Goal: Transaction & Acquisition: Book appointment/travel/reservation

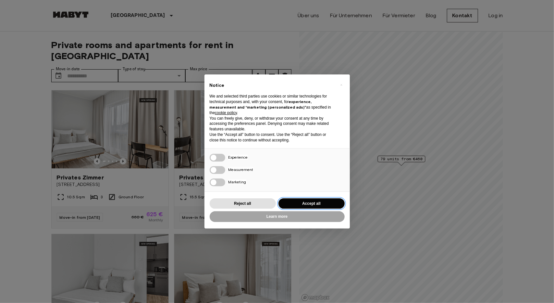
click at [302, 200] on button "Accept all" at bounding box center [312, 203] width 66 height 11
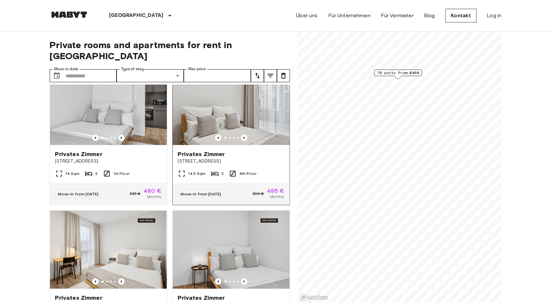
scroll to position [195, 0]
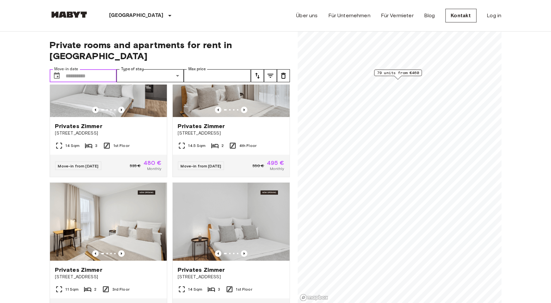
click at [90, 69] on input "Move-in date" at bounding box center [91, 75] width 51 height 13
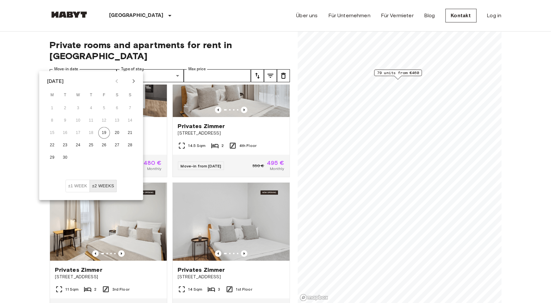
click at [137, 85] on button "Next month" at bounding box center [133, 81] width 11 height 11
click at [82, 106] on button "1" at bounding box center [78, 108] width 12 height 12
type input "**********"
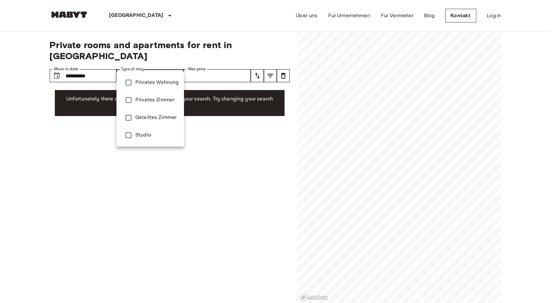
click at [162, 98] on span "Privates Zimmer" at bounding box center [157, 100] width 44 height 8
click at [159, 85] on span "Privates Wohnung" at bounding box center [157, 83] width 44 height 8
type input "**********"
click at [222, 65] on div at bounding box center [277, 151] width 554 height 303
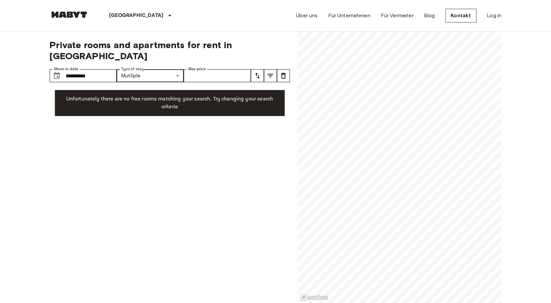
click at [262, 69] on button "tune" at bounding box center [257, 75] width 13 height 13
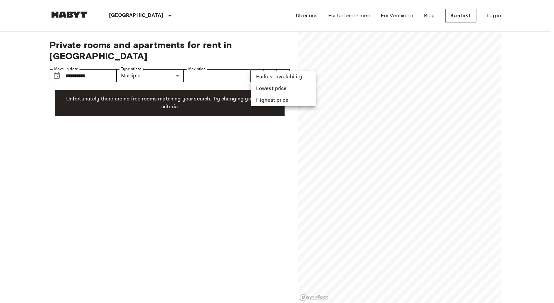
click at [234, 62] on div at bounding box center [277, 151] width 554 height 303
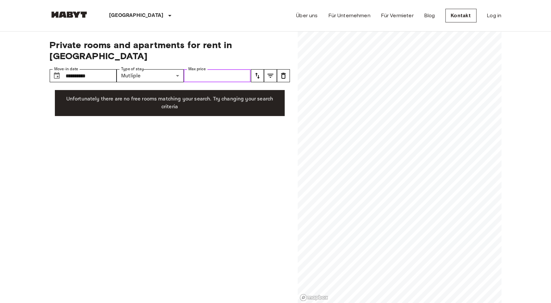
click at [234, 69] on input "Max price" at bounding box center [217, 75] width 67 height 13
type input "***"
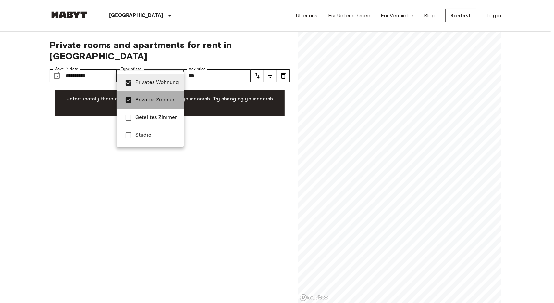
click at [151, 99] on span "Privates Zimmer" at bounding box center [157, 100] width 44 height 8
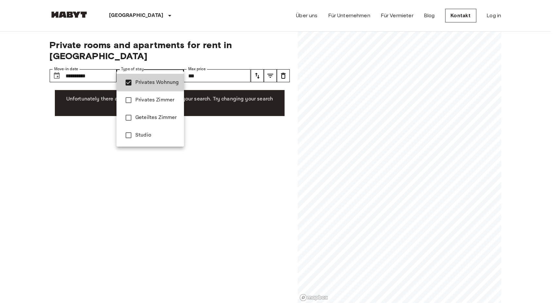
drag, startPoint x: 226, startPoint y: 140, endPoint x: 225, endPoint y: 135, distance: 4.8
click at [226, 140] on div at bounding box center [277, 151] width 554 height 303
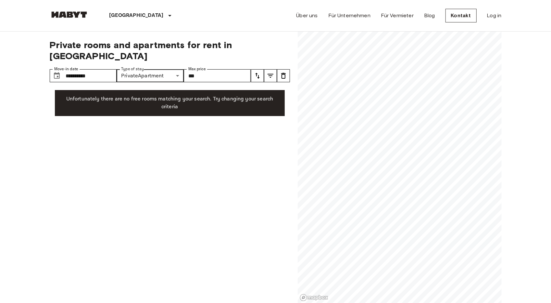
click at [188, 152] on div "**********" at bounding box center [170, 167] width 240 height 271
click at [167, 57] on div "**********" at bounding box center [170, 167] width 240 height 271
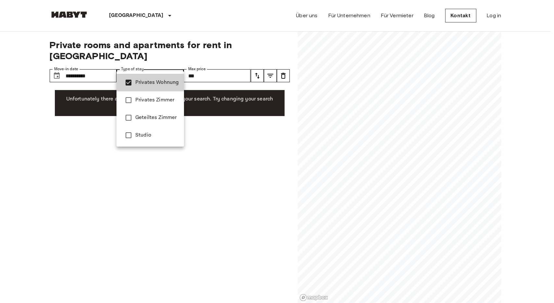
click at [147, 133] on span "Studio" at bounding box center [157, 135] width 44 height 8
type input "**********"
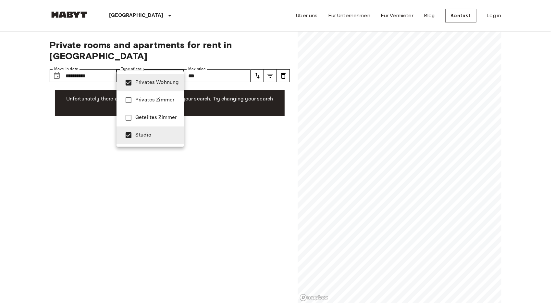
click at [235, 143] on div at bounding box center [277, 151] width 554 height 303
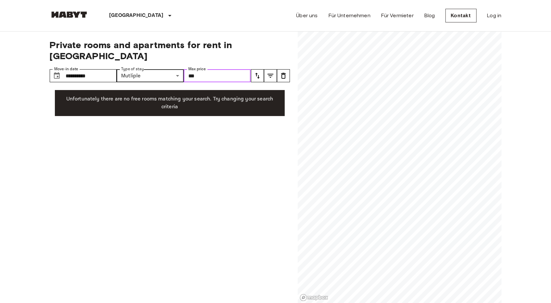
click at [209, 69] on input "***" at bounding box center [217, 75] width 67 height 13
type input "*"
click at [81, 69] on input "**********" at bounding box center [91, 75] width 51 height 13
click at [206, 101] on div "Unfortunately there are no free rooms matching your search. Try changing your s…" at bounding box center [170, 103] width 230 height 26
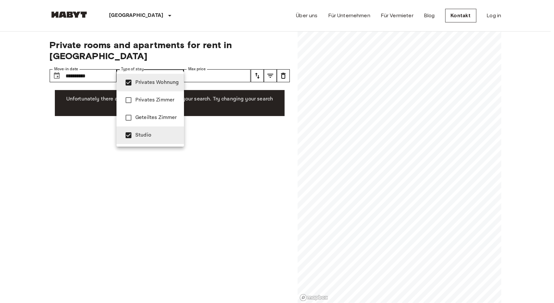
click at [105, 63] on div at bounding box center [277, 151] width 554 height 303
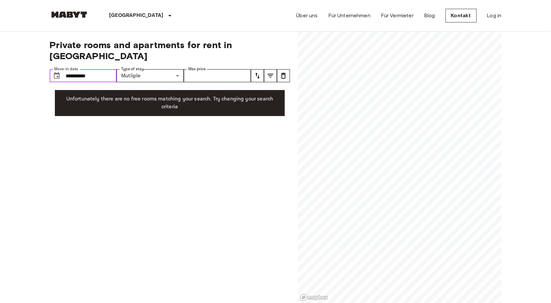
click at [94, 69] on input "**********" at bounding box center [91, 75] width 51 height 13
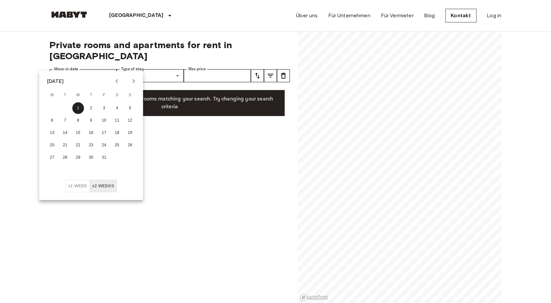
click at [101, 180] on button "±2 weeks" at bounding box center [103, 186] width 27 height 13
click at [109, 187] on button "±2 weeks" at bounding box center [103, 186] width 27 height 13
click at [205, 184] on div "**********" at bounding box center [170, 167] width 240 height 271
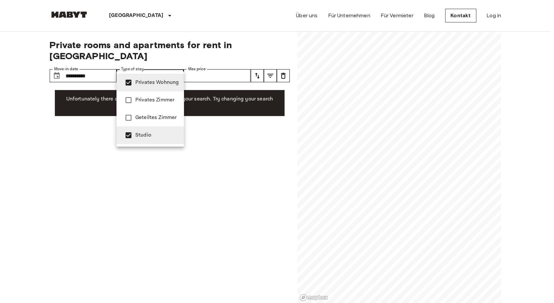
click at [217, 143] on div at bounding box center [277, 151] width 554 height 303
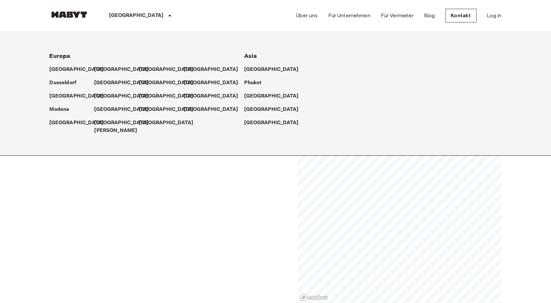
click at [116, 15] on p "[GEOGRAPHIC_DATA]" at bounding box center [136, 16] width 54 height 8
click at [58, 97] on p "[GEOGRAPHIC_DATA]" at bounding box center [78, 96] width 54 height 8
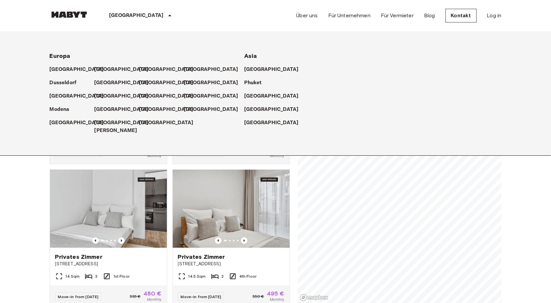
scroll to position [65, 0]
drag, startPoint x: 36, startPoint y: 206, endPoint x: 64, endPoint y: 200, distance: 29.0
click at [120, 15] on p "[GEOGRAPHIC_DATA]" at bounding box center [136, 16] width 54 height 8
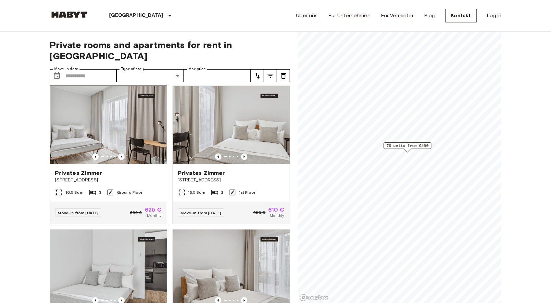
scroll to position [0, 0]
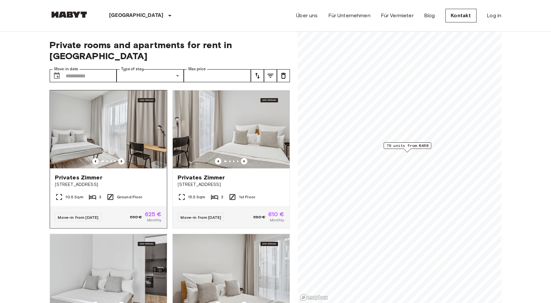
click at [118, 132] on img at bounding box center [108, 129] width 117 height 78
click at [244, 158] on icon "Previous image" at bounding box center [244, 161] width 6 height 6
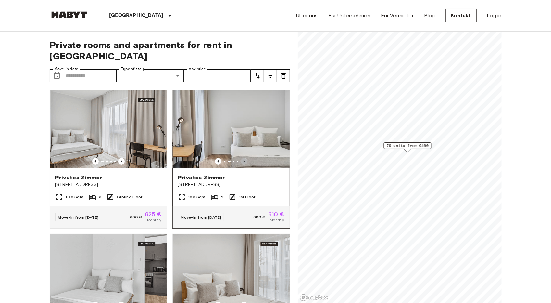
click at [241, 158] on icon "Previous image" at bounding box center [244, 161] width 6 height 6
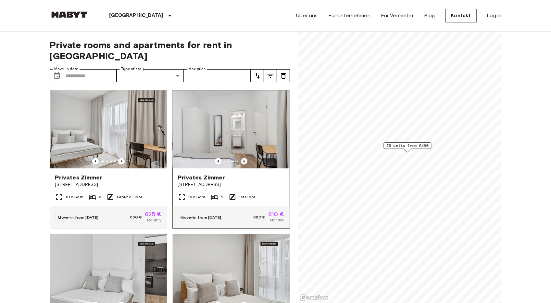
click at [243, 158] on icon "Previous image" at bounding box center [244, 161] width 6 height 6
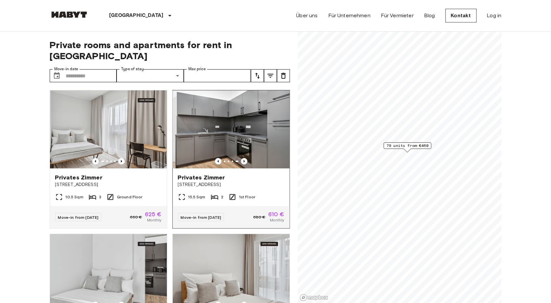
click at [243, 158] on icon "Previous image" at bounding box center [244, 161] width 6 height 6
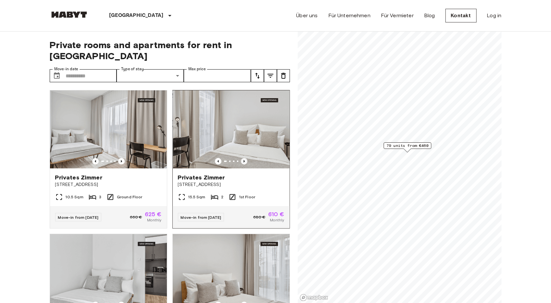
click at [243, 158] on icon "Previous image" at bounding box center [244, 161] width 6 height 6
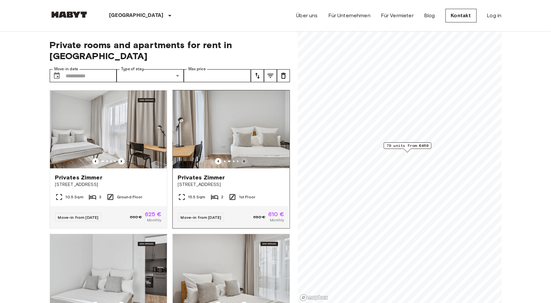
click at [243, 158] on icon "Previous image" at bounding box center [244, 161] width 6 height 6
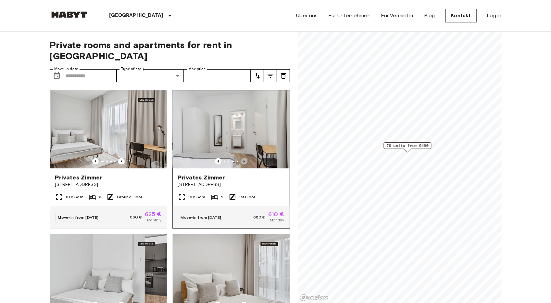
click at [243, 158] on icon "Previous image" at bounding box center [244, 161] width 6 height 6
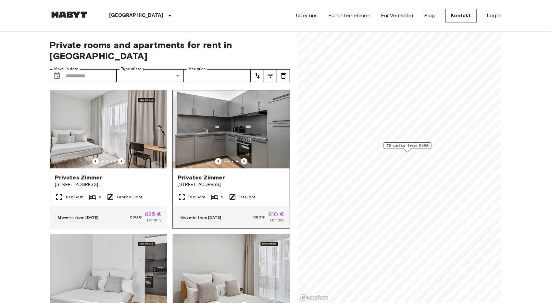
click at [243, 158] on icon "Previous image" at bounding box center [244, 161] width 6 height 6
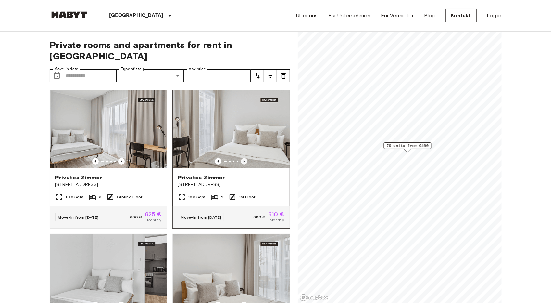
click at [243, 158] on icon "Previous image" at bounding box center [244, 161] width 6 height 6
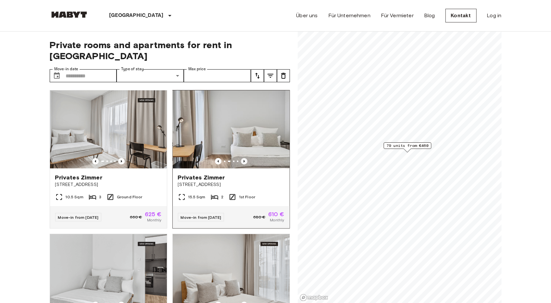
click at [244, 158] on icon "Previous image" at bounding box center [244, 161] width 6 height 6
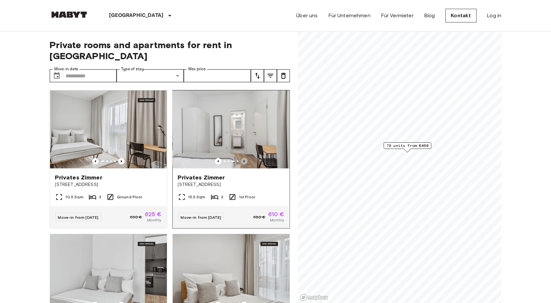
click at [244, 158] on icon "Previous image" at bounding box center [244, 161] width 6 height 6
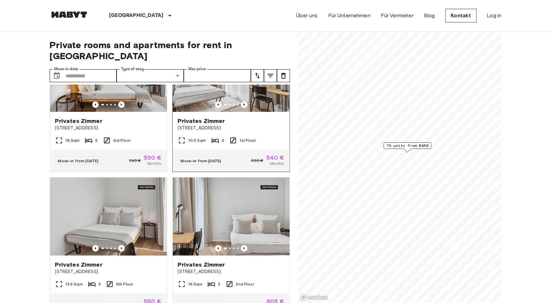
scroll to position [422, 0]
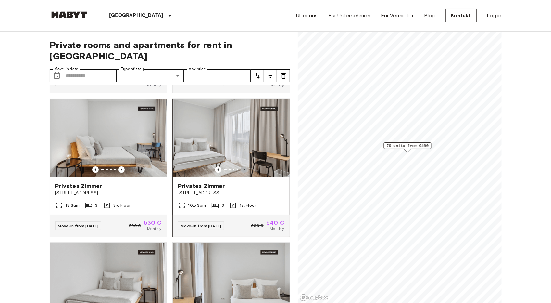
click at [241, 169] on icon "Previous image" at bounding box center [244, 169] width 6 height 6
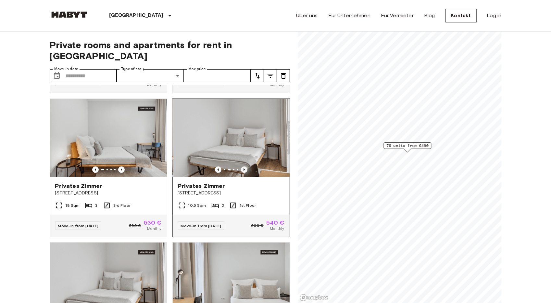
click at [241, 169] on icon "Previous image" at bounding box center [244, 169] width 6 height 6
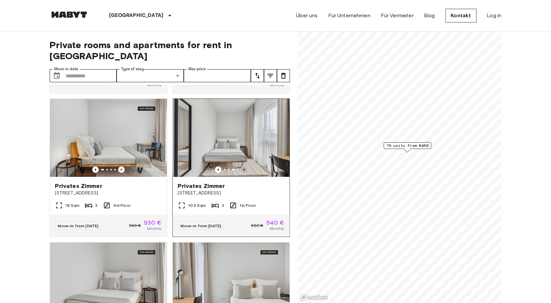
click at [241, 169] on icon "Previous image" at bounding box center [244, 169] width 6 height 6
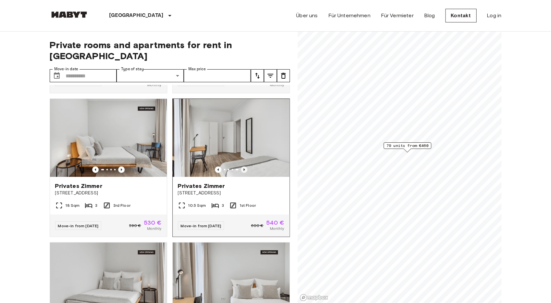
click at [241, 169] on icon "Previous image" at bounding box center [244, 169] width 6 height 6
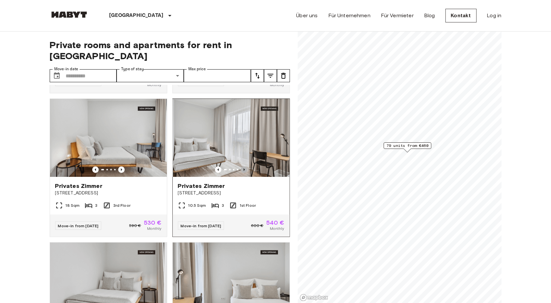
click at [241, 169] on icon "Previous image" at bounding box center [244, 169] width 6 height 6
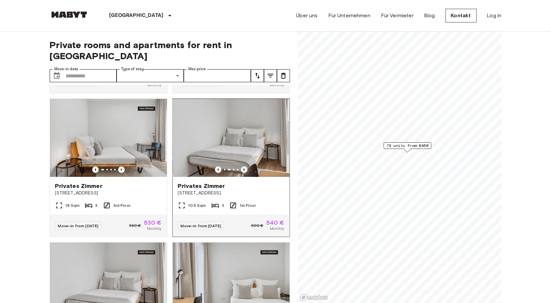
click at [241, 169] on icon "Previous image" at bounding box center [244, 169] width 6 height 6
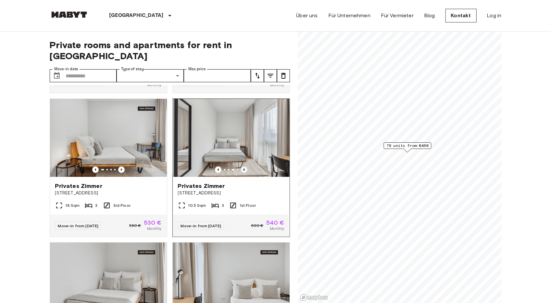
click at [241, 169] on icon "Previous image" at bounding box center [244, 169] width 6 height 6
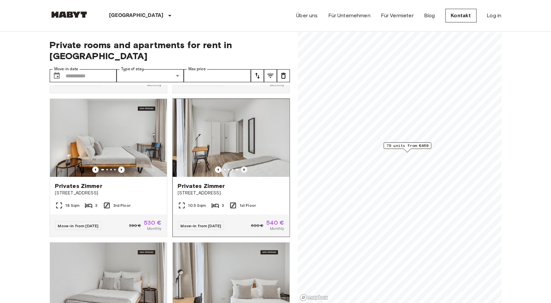
click at [241, 169] on icon "Previous image" at bounding box center [244, 169] width 6 height 6
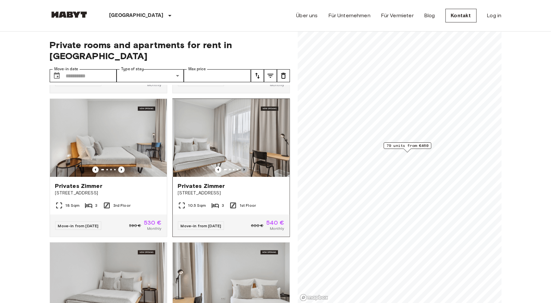
click at [241, 169] on icon "Previous image" at bounding box center [244, 169] width 6 height 6
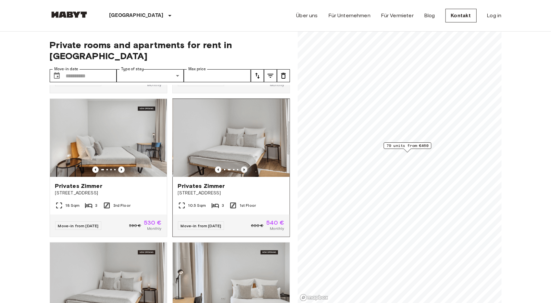
click at [241, 169] on icon "Previous image" at bounding box center [244, 169] width 6 height 6
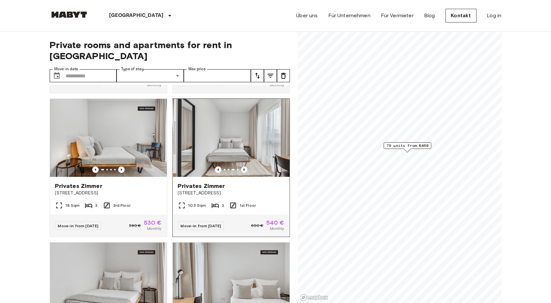
click at [241, 169] on icon "Previous image" at bounding box center [244, 169] width 6 height 6
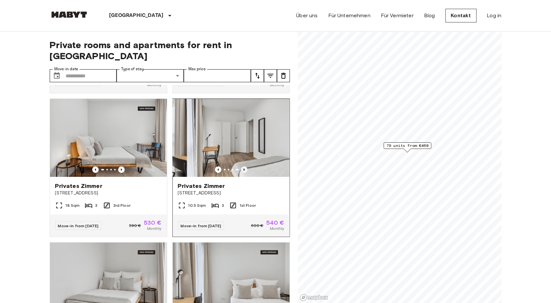
click at [241, 169] on icon "Previous image" at bounding box center [244, 169] width 6 height 6
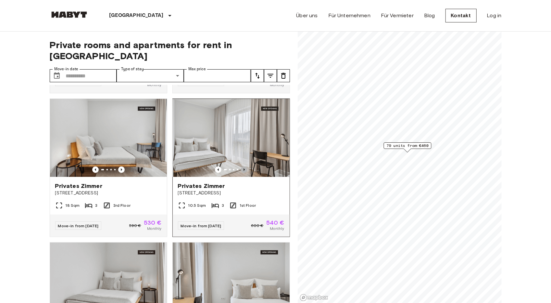
click at [241, 169] on icon "Previous image" at bounding box center [244, 169] width 6 height 6
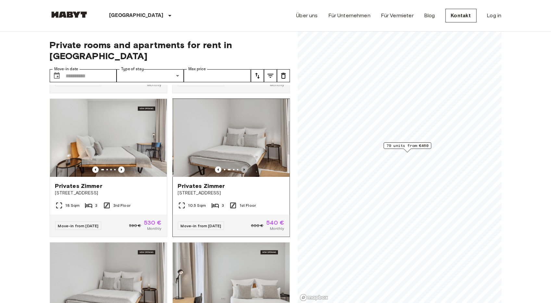
click at [241, 169] on icon "Previous image" at bounding box center [244, 169] width 6 height 6
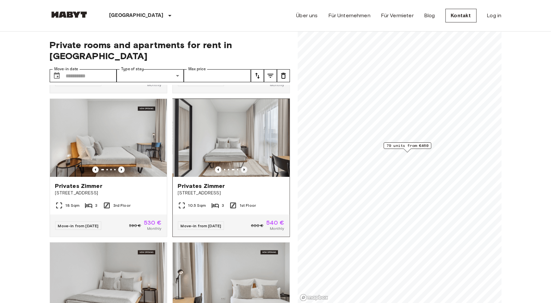
click at [241, 169] on icon "Previous image" at bounding box center [244, 169] width 6 height 6
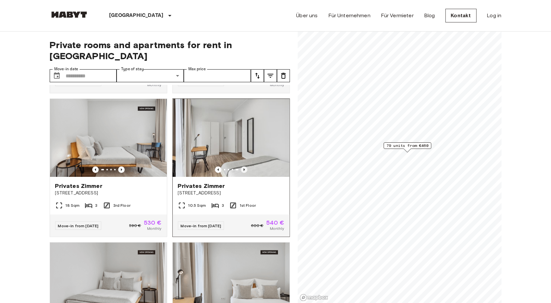
click at [241, 169] on icon "Previous image" at bounding box center [244, 169] width 6 height 6
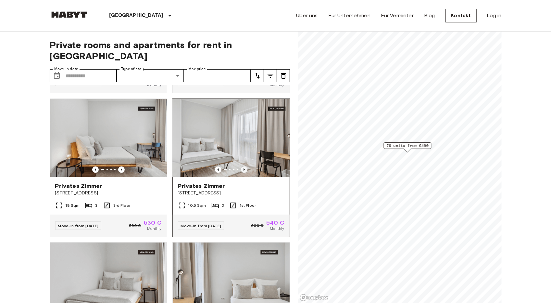
click at [241, 169] on icon "Previous image" at bounding box center [244, 169] width 6 height 6
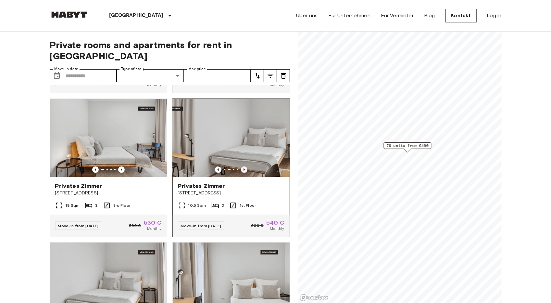
click at [241, 169] on icon "Previous image" at bounding box center [244, 169] width 6 height 6
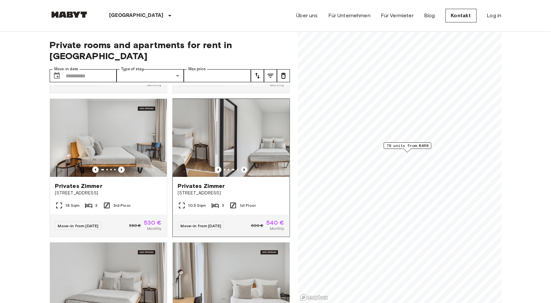
click at [241, 169] on icon "Previous image" at bounding box center [244, 169] width 6 height 6
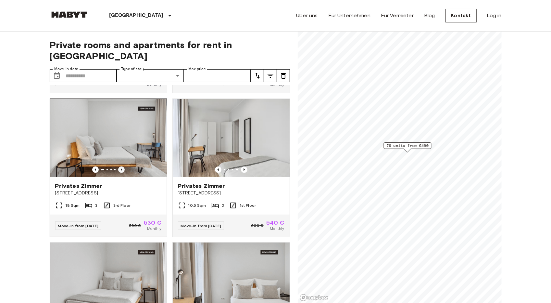
click at [122, 167] on icon "Previous image" at bounding box center [121, 169] width 6 height 6
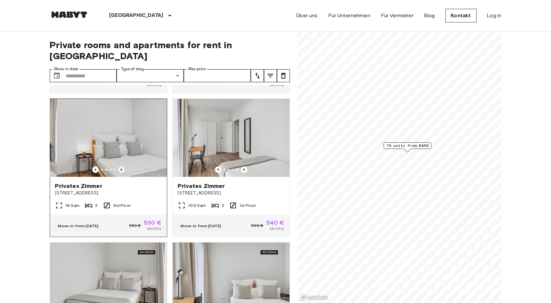
click at [122, 167] on icon "Previous image" at bounding box center [121, 169] width 6 height 6
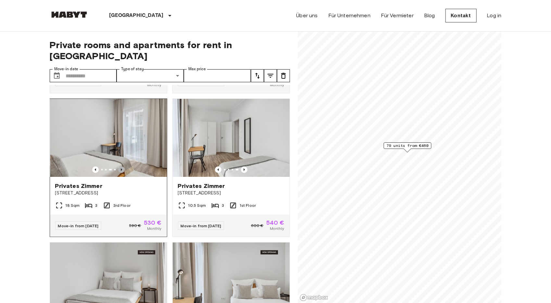
click at [122, 167] on icon "Previous image" at bounding box center [121, 169] width 6 height 6
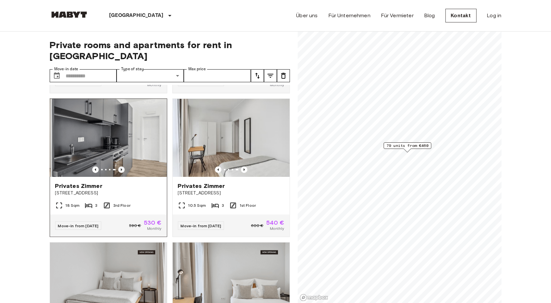
click at [122, 167] on icon "Previous image" at bounding box center [121, 169] width 6 height 6
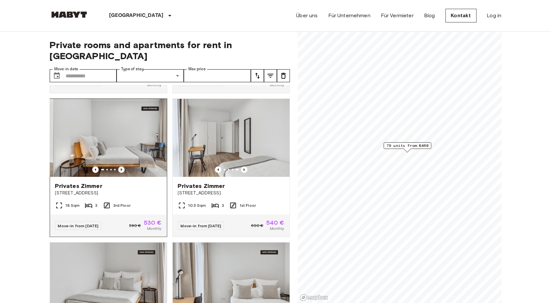
click at [122, 167] on icon "Previous image" at bounding box center [121, 169] width 6 height 6
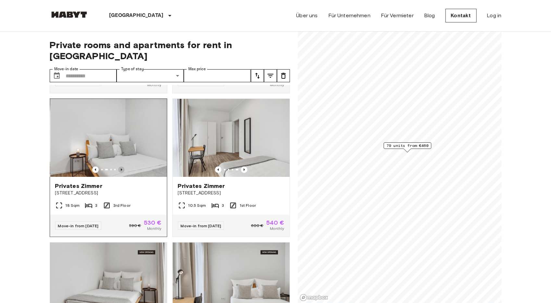
click at [123, 167] on icon "Previous image" at bounding box center [121, 169] width 6 height 6
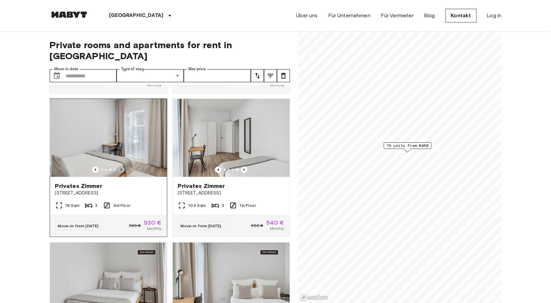
click at [123, 167] on icon "Previous image" at bounding box center [121, 169] width 6 height 6
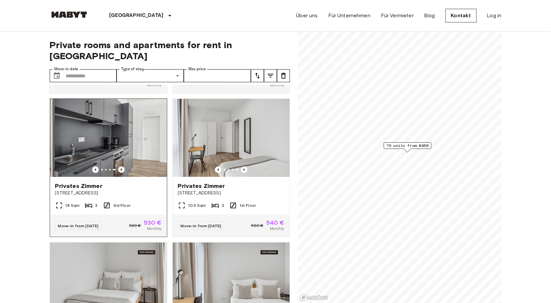
click at [123, 167] on icon "Previous image" at bounding box center [121, 169] width 6 height 6
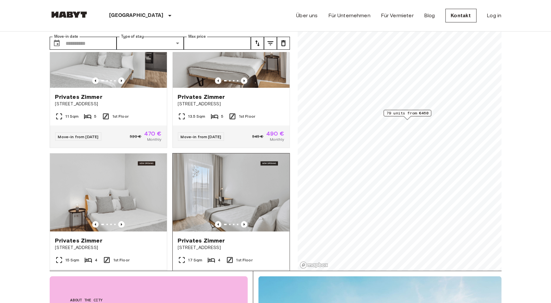
scroll to position [1137, 0]
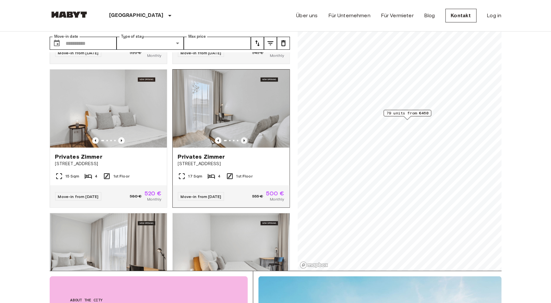
click at [241, 144] on icon "Previous image" at bounding box center [244, 140] width 6 height 6
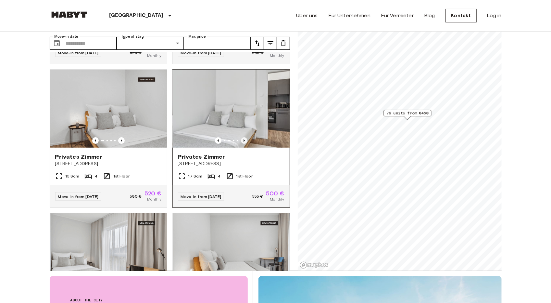
click at [241, 144] on icon "Previous image" at bounding box center [244, 140] width 6 height 6
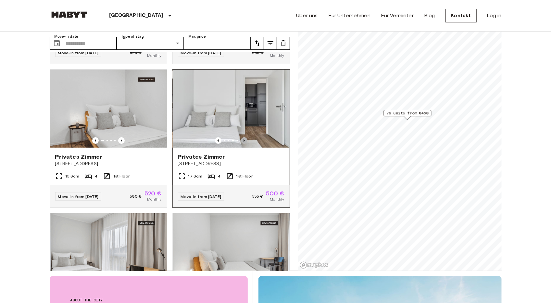
click at [241, 144] on icon "Previous image" at bounding box center [244, 140] width 6 height 6
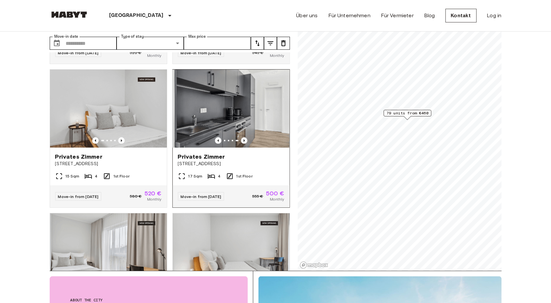
click at [241, 144] on icon "Previous image" at bounding box center [244, 140] width 6 height 6
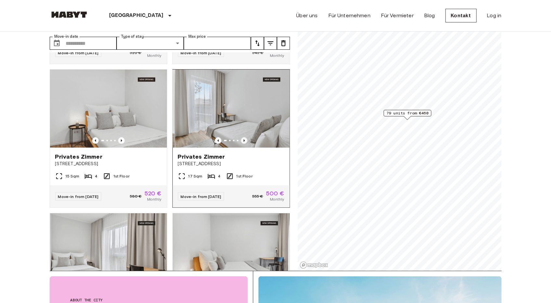
click at [241, 144] on icon "Previous image" at bounding box center [244, 140] width 6 height 6
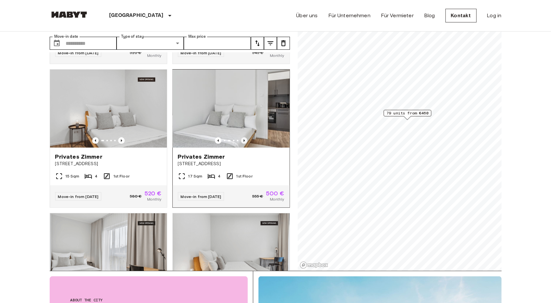
click at [241, 144] on icon "Previous image" at bounding box center [244, 140] width 6 height 6
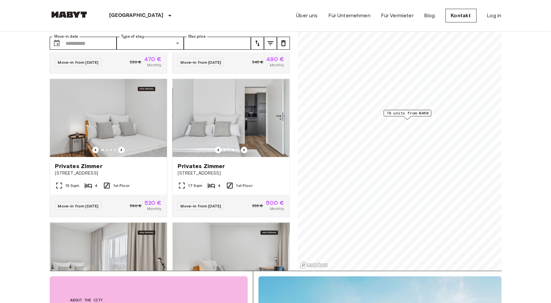
scroll to position [1104, 0]
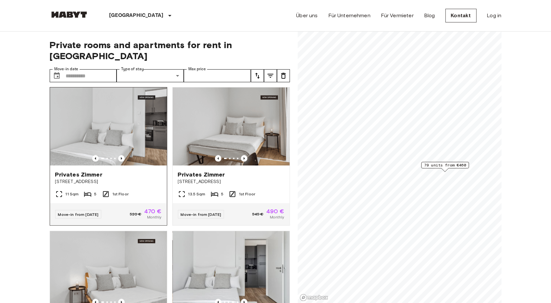
scroll to position [1007, 0]
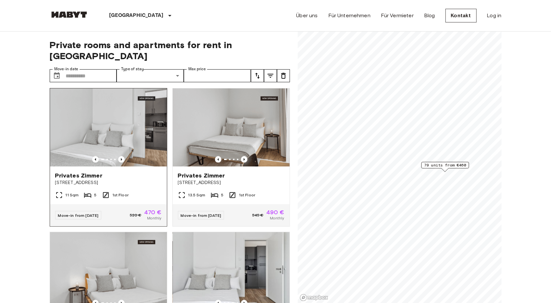
click at [94, 198] on span "5" at bounding box center [95, 195] width 2 height 6
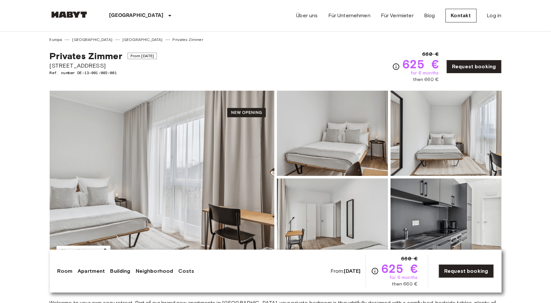
click at [184, 159] on img at bounding box center [162, 177] width 225 height 173
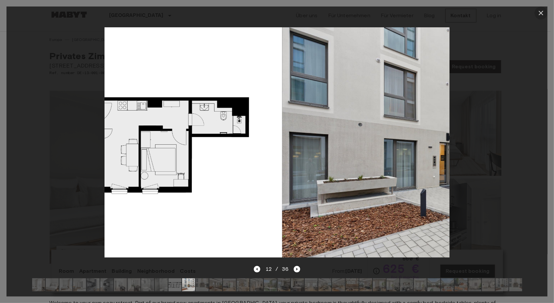
click at [540, 11] on icon "button" at bounding box center [541, 13] width 8 height 8
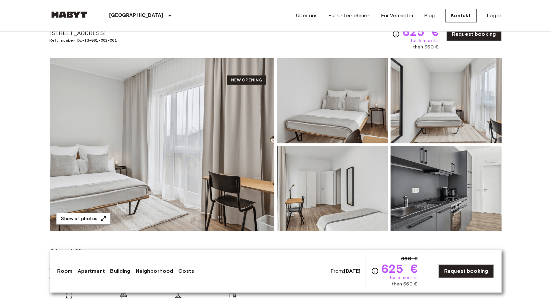
scroll to position [32, 0]
click at [340, 202] on img at bounding box center [332, 188] width 111 height 85
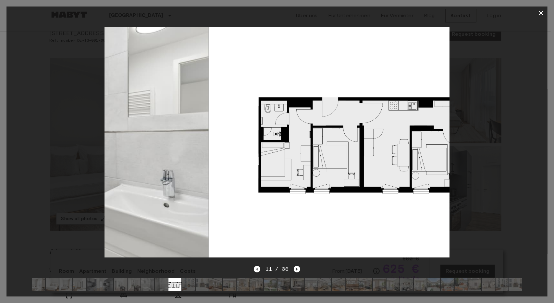
click at [543, 13] on icon "button" at bounding box center [541, 13] width 8 height 8
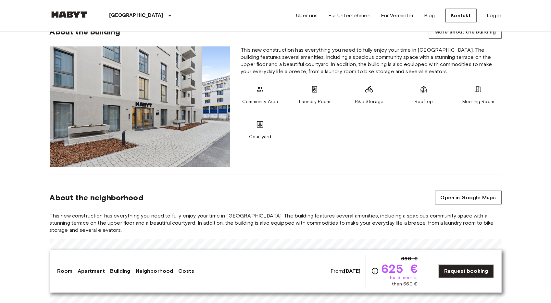
scroll to position [714, 0]
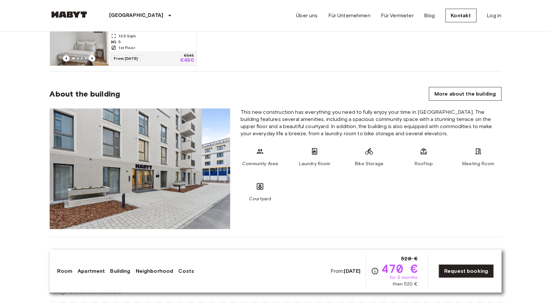
scroll to position [520, 0]
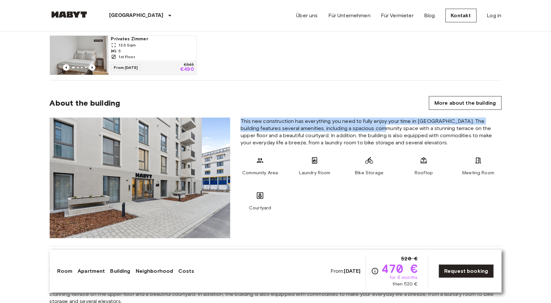
drag, startPoint x: 240, startPoint y: 123, endPoint x: 370, endPoint y: 127, distance: 130.6
click at [370, 127] on div "This new construction has everything you need to fully enjoy your time in [GEOG…" at bounding box center [370, 178] width 271 height 120
click at [370, 127] on span "This new construction has everything you need to fully enjoy your time in [GEOG…" at bounding box center [371, 132] width 261 height 29
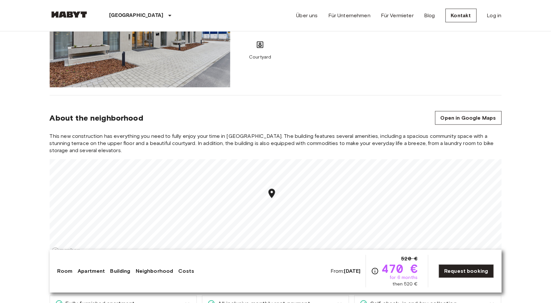
scroll to position [682, 0]
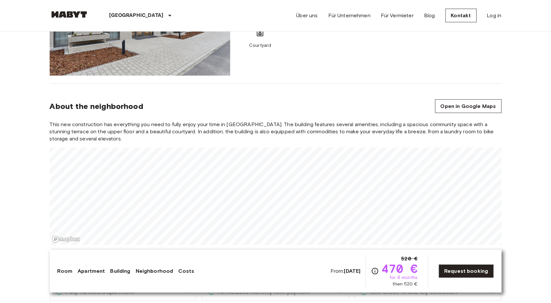
click at [317, 252] on div "Europa Deutschland Leipzig Privates Zimmer Privates Zimmer From Dec 3 2025 Berl…" at bounding box center [276, 280] width 468 height 1860
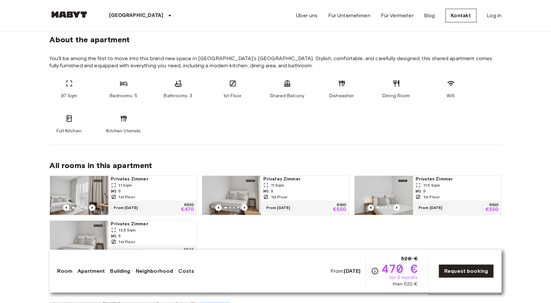
scroll to position [390, 0]
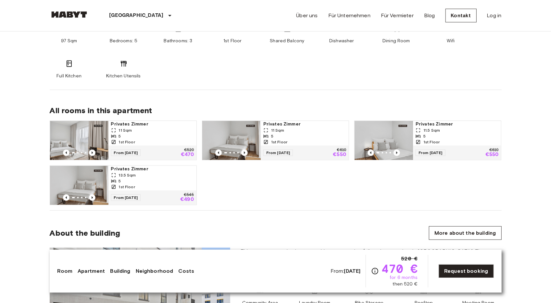
click at [110, 175] on div "Privates Zimmer 13.5 Sqm 5 1st Floor" at bounding box center [152, 178] width 88 height 25
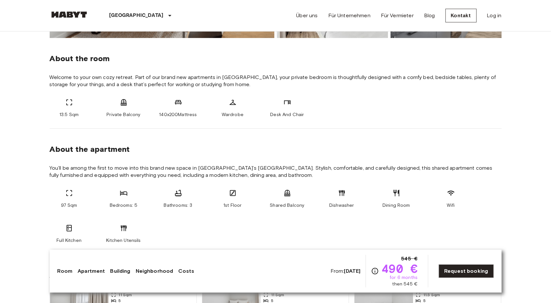
scroll to position [227, 0]
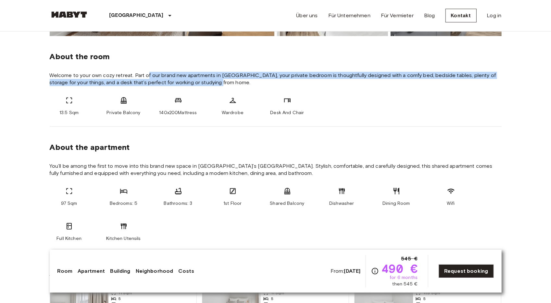
drag, startPoint x: 147, startPoint y: 74, endPoint x: 211, endPoint y: 81, distance: 64.4
click at [211, 81] on span "Welcome to your own cozy retreat. Part of our brand new apartments in [GEOGRAPH…" at bounding box center [276, 79] width 452 height 14
drag, startPoint x: 142, startPoint y: 73, endPoint x: 227, endPoint y: 81, distance: 84.8
click at [227, 81] on span "Welcome to your own cozy retreat. Part of our brand new apartments in [GEOGRAPH…" at bounding box center [276, 79] width 452 height 14
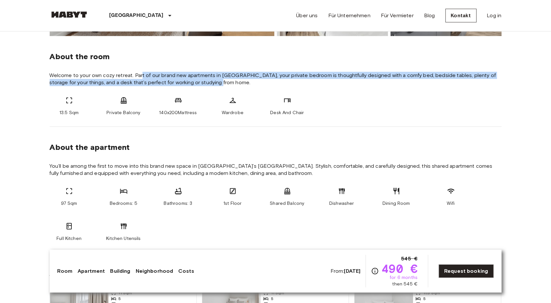
click at [227, 81] on span "Welcome to your own cozy retreat. Part of our brand new apartments in [GEOGRAPH…" at bounding box center [276, 79] width 452 height 14
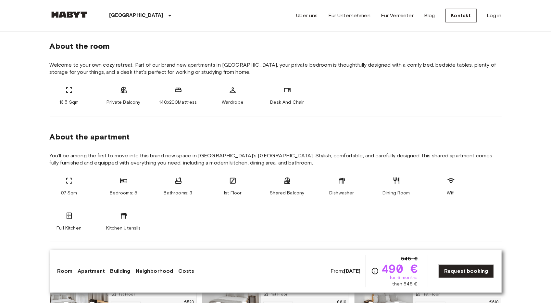
scroll to position [292, 0]
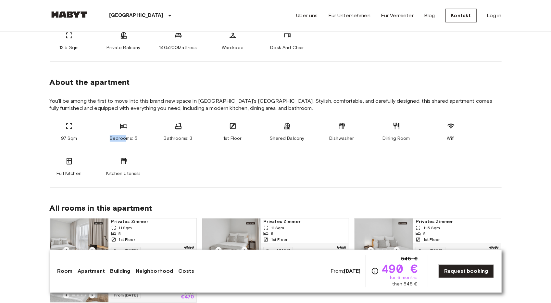
drag, startPoint x: 127, startPoint y: 132, endPoint x: 137, endPoint y: 131, distance: 9.8
click at [123, 131] on div "Bedrooms: 5" at bounding box center [123, 131] width 39 height 19
click at [209, 149] on div "97 Sqm Bedrooms: 5 Bathrooms: 3 1st Floor Shared Balcony Dishwasher Dining Room…" at bounding box center [276, 149] width 452 height 55
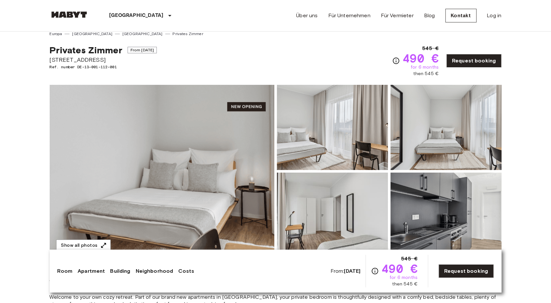
scroll to position [0, 0]
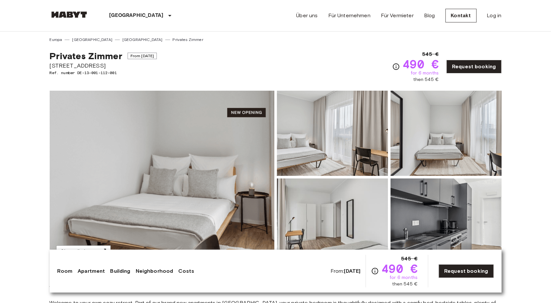
click at [70, 19] on link at bounding box center [69, 15] width 39 height 9
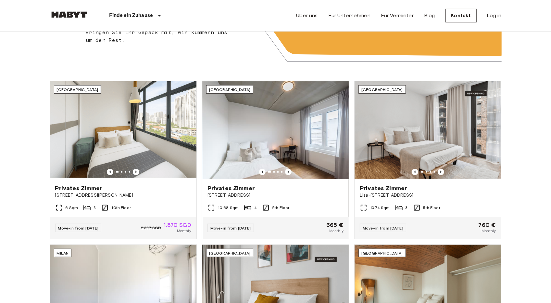
scroll to position [227, 0]
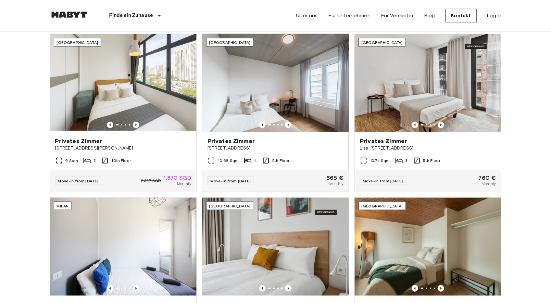
click at [291, 97] on img at bounding box center [275, 83] width 146 height 98
click at [72, 14] on img at bounding box center [69, 14] width 39 height 6
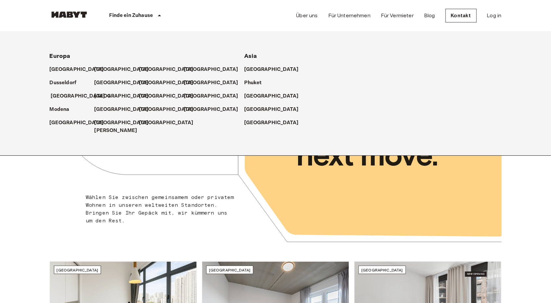
click at [57, 96] on p "[GEOGRAPHIC_DATA]" at bounding box center [78, 96] width 54 height 8
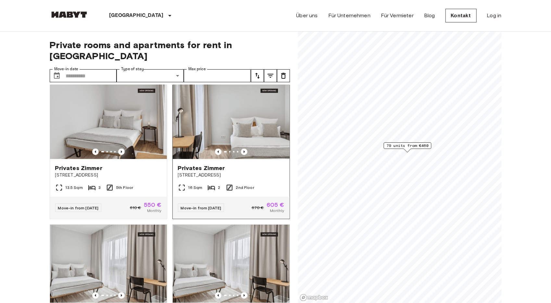
scroll to position [585, 0]
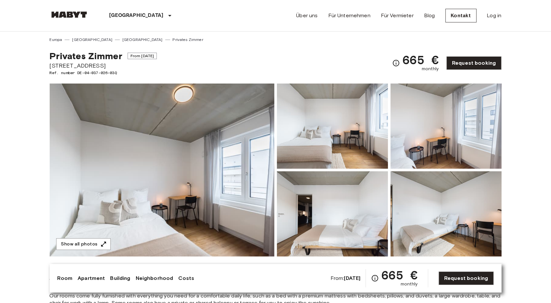
click at [199, 168] on img at bounding box center [162, 169] width 225 height 173
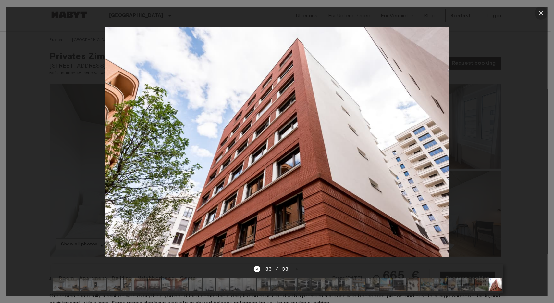
click at [541, 13] on icon "button" at bounding box center [541, 13] width 5 height 5
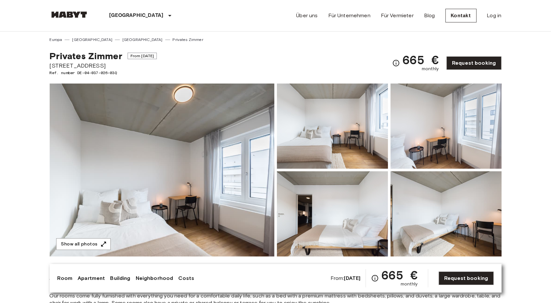
click at [218, 141] on img at bounding box center [162, 169] width 225 height 173
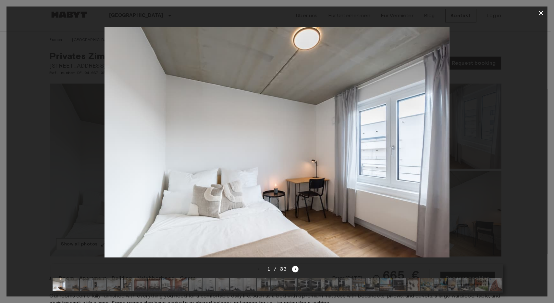
click at [525, 87] on div at bounding box center [276, 142] width 541 height 246
click at [545, 16] on icon "button" at bounding box center [541, 13] width 8 height 8
